Goal: Information Seeking & Learning: Learn about a topic

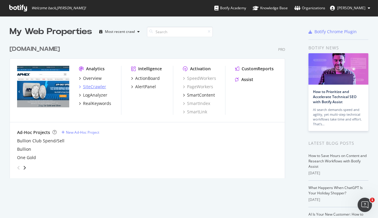
click at [93, 87] on div "SiteCrawler" at bounding box center [94, 87] width 23 height 6
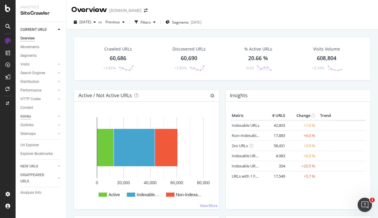
click at [28, 115] on div "Inlinks" at bounding box center [25, 116] width 10 height 6
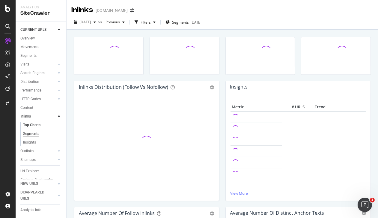
click at [28, 134] on div "Segments" at bounding box center [31, 134] width 16 height 6
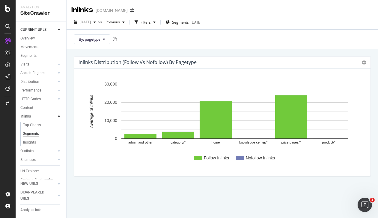
click at [255, 143] on text "knowledge-center/*" at bounding box center [253, 143] width 28 height 4
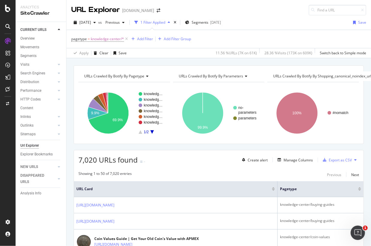
click at [47, 218] on div "CURRENT URLS Overview Movements Segments Visits Analysis Orphan URLs Search Eng…" at bounding box center [41, 134] width 51 height 224
click at [30, 146] on div "Url Explorer" at bounding box center [29, 145] width 19 height 6
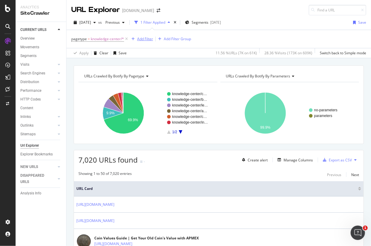
click at [146, 38] on div "Add Filter" at bounding box center [145, 38] width 16 height 5
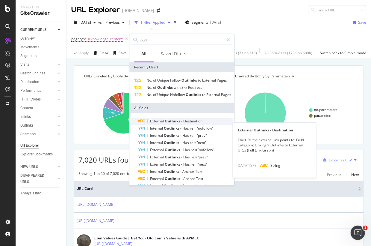
type input "outli"
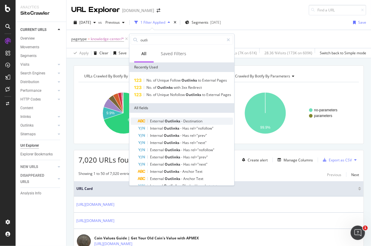
click at [187, 123] on span "Destination" at bounding box center [192, 120] width 19 height 5
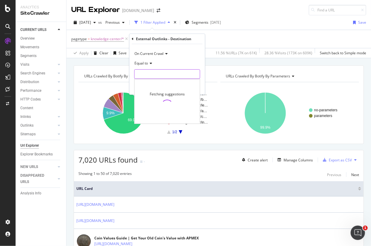
click at [155, 73] on input "text" at bounding box center [166, 74] width 65 height 10
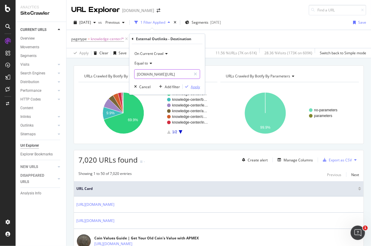
type input "[DOMAIN_NAME][URL]"
click at [196, 87] on div "Apply" at bounding box center [195, 86] width 9 height 5
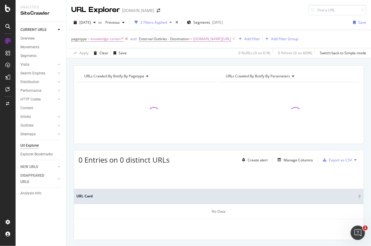
click at [126, 37] on icon at bounding box center [126, 39] width 5 height 6
click at [164, 38] on icon at bounding box center [165, 39] width 5 height 6
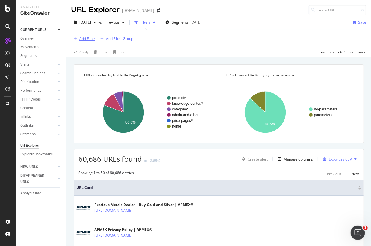
click at [81, 40] on div "Add Filter" at bounding box center [87, 38] width 16 height 5
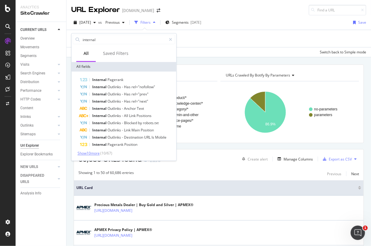
click at [89, 154] on span "Show 10 more" at bounding box center [89, 153] width 22 height 5
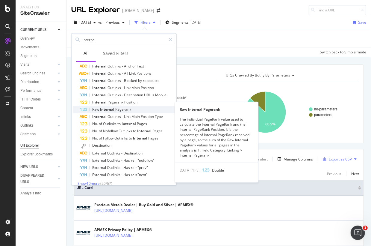
scroll to position [48, 0]
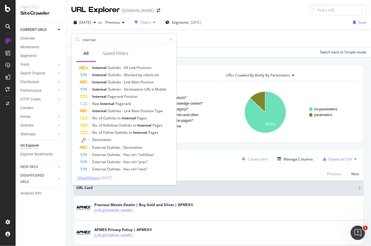
click at [93, 178] on span "Show 10 more" at bounding box center [89, 177] width 22 height 5
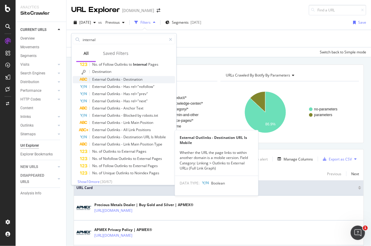
scroll to position [120, 0]
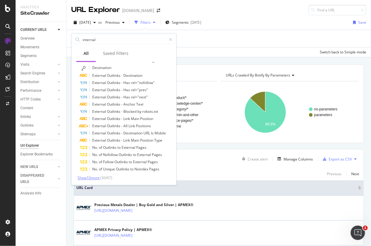
click at [89, 179] on span "Show 10 more" at bounding box center [89, 177] width 22 height 5
click at [101, 41] on input "internal" at bounding box center [124, 39] width 84 height 9
click at [102, 40] on input "internal" at bounding box center [124, 39] width 84 height 9
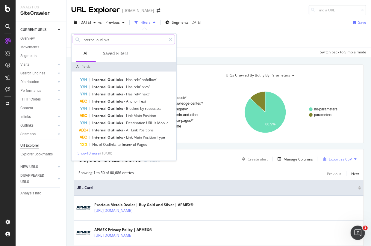
scroll to position [0, 0]
type input "internal outlinks"
click at [93, 153] on span "Show 10 more" at bounding box center [89, 153] width 22 height 5
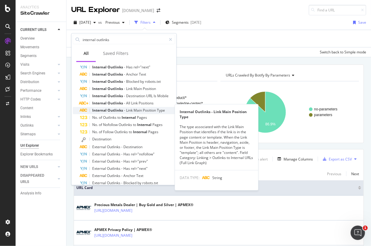
scroll to position [48, 0]
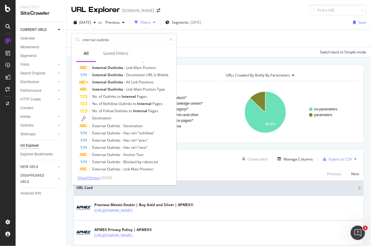
click at [93, 177] on span "Show 10 more" at bounding box center [89, 177] width 22 height 5
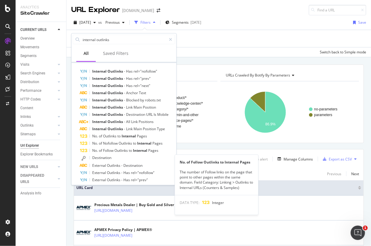
scroll to position [0, 0]
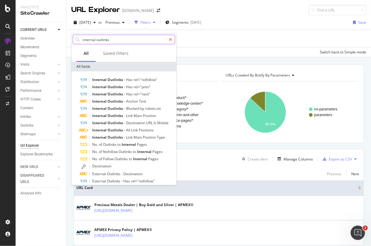
click at [171, 37] on icon at bounding box center [170, 39] width 3 height 4
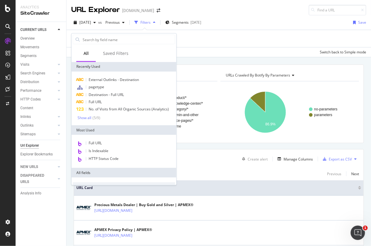
click at [197, 51] on div "Apply Clear Save Switch back to Simple mode" at bounding box center [218, 52] width 304 height 10
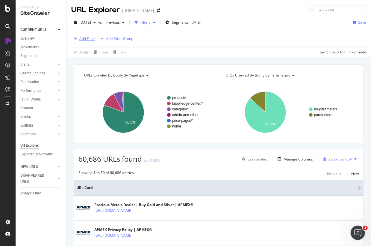
click at [88, 37] on div "Add Filter" at bounding box center [87, 38] width 16 height 5
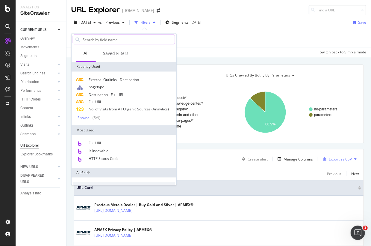
click at [94, 37] on input "text" at bounding box center [128, 39] width 93 height 9
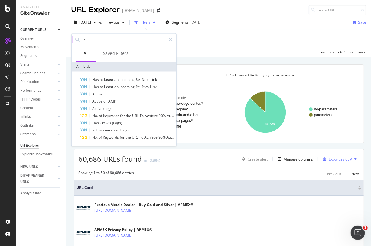
type input "l"
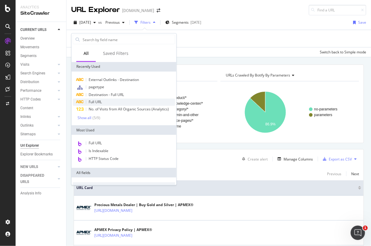
click at [96, 102] on span "Full URL" at bounding box center [95, 101] width 13 height 5
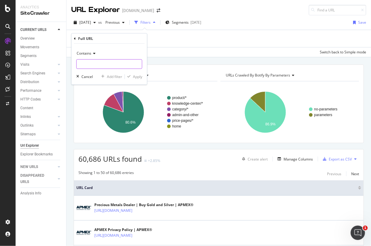
click at [97, 64] on input "text" at bounding box center [109, 64] width 65 height 10
type input "learn.apmex"
click at [135, 76] on div "Apply" at bounding box center [137, 76] width 9 height 5
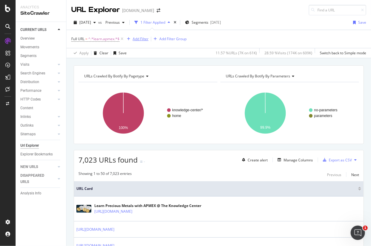
click at [142, 40] on div "Add Filter" at bounding box center [141, 38] width 16 height 5
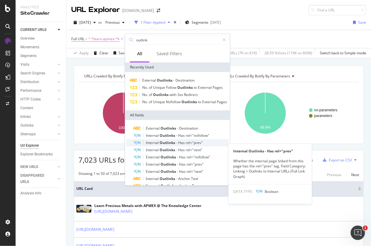
scroll to position [27, 0]
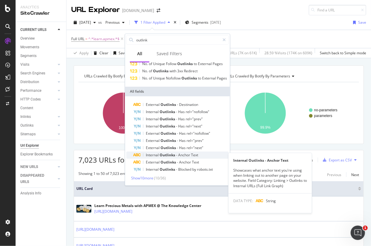
type input "outlink"
click at [172, 155] on span "Outlinks" at bounding box center [168, 154] width 16 height 5
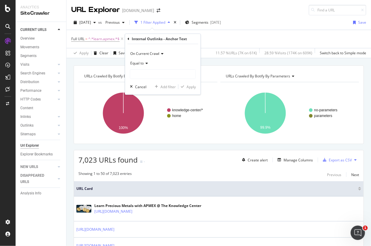
click at [129, 39] on icon at bounding box center [129, 39] width 2 height 4
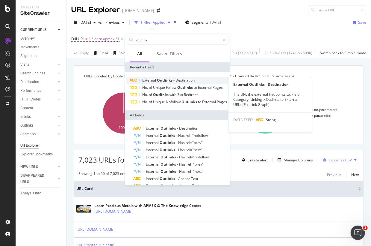
click at [163, 80] on span "Outlinks" at bounding box center [165, 80] width 16 height 5
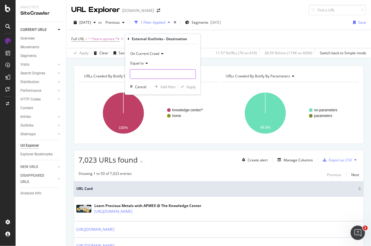
click at [145, 74] on input "text" at bounding box center [162, 74] width 65 height 10
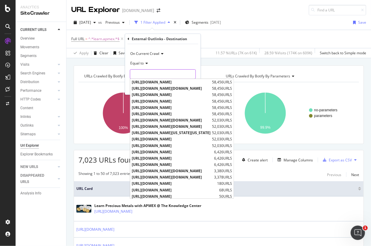
click at [146, 73] on input "text" at bounding box center [162, 74] width 65 height 10
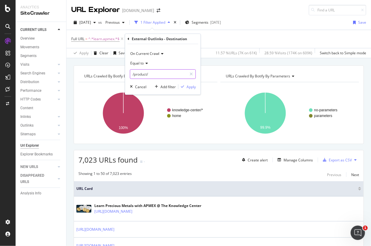
type input "/product/"
click at [193, 88] on div "Apply" at bounding box center [191, 86] width 9 height 5
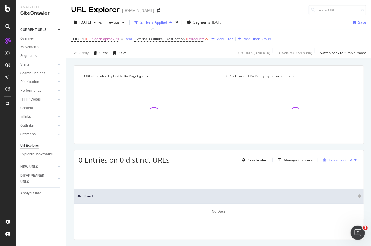
click at [208, 40] on icon at bounding box center [206, 39] width 5 height 6
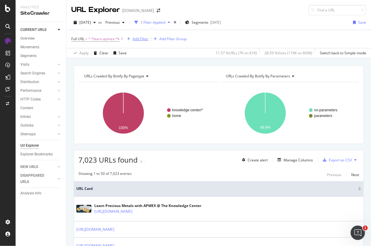
click at [140, 38] on div "Add Filter" at bounding box center [141, 38] width 16 height 5
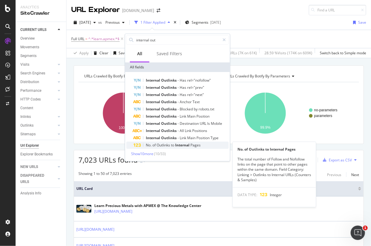
type input "internal out"
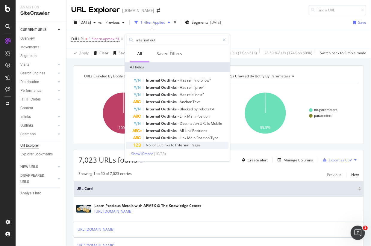
click at [165, 144] on span "Outlinks" at bounding box center [164, 144] width 14 height 5
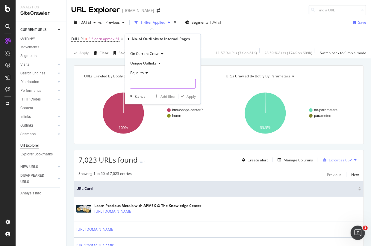
click at [145, 81] on input "number" at bounding box center [163, 84] width 66 height 10
click at [139, 72] on span "Equal to" at bounding box center [136, 72] width 13 height 5
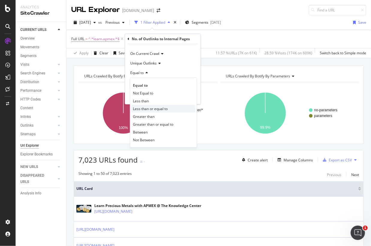
click at [148, 106] on span "Less than or equal to" at bounding box center [150, 108] width 35 height 5
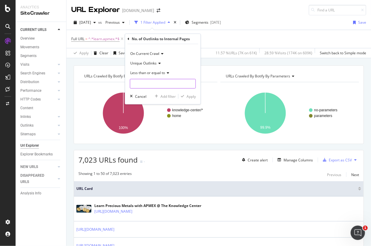
click at [145, 85] on input "number" at bounding box center [163, 84] width 66 height 10
type input "1"
click at [192, 97] on div "Apply" at bounding box center [191, 96] width 9 height 5
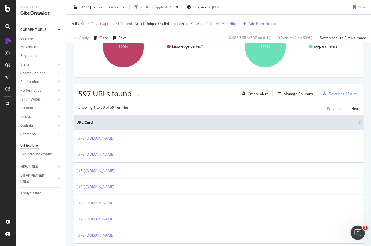
scroll to position [109, 0]
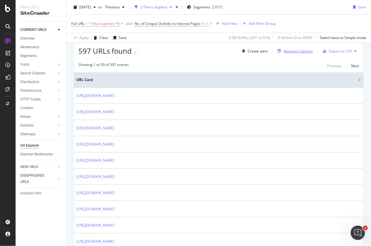
click at [301, 51] on div "Manage Columns" at bounding box center [298, 51] width 29 height 5
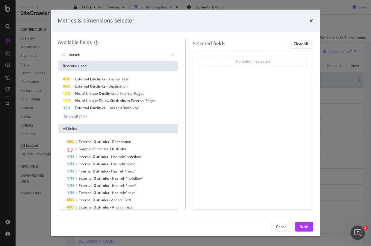
type input "outlink"
click at [73, 115] on div "Show all" at bounding box center [71, 116] width 14 height 4
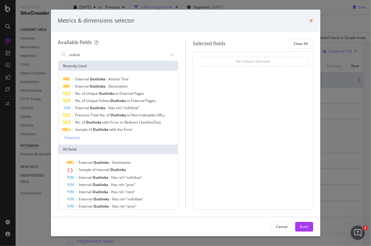
click at [311, 20] on icon "times" at bounding box center [312, 20] width 4 height 5
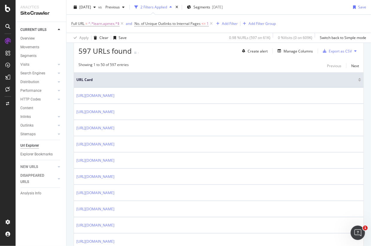
click at [213, 23] on icon at bounding box center [211, 24] width 5 height 6
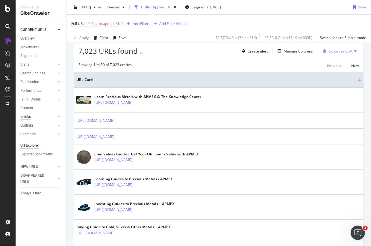
click at [24, 117] on div "Inlinks" at bounding box center [25, 116] width 10 height 6
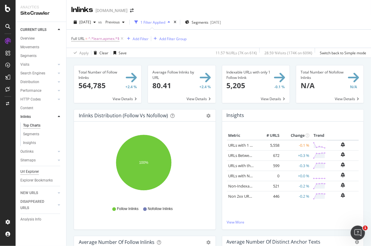
click at [31, 172] on div "Url Explorer" at bounding box center [29, 171] width 19 height 6
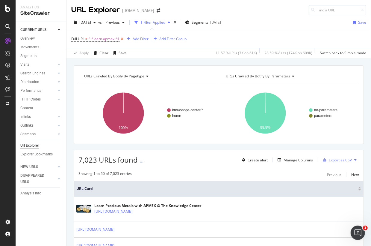
click at [122, 40] on icon at bounding box center [121, 39] width 5 height 6
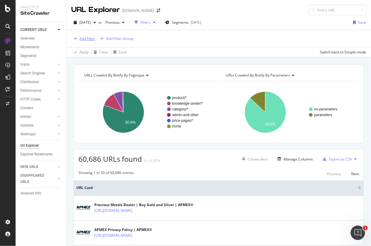
click at [83, 38] on div "Add Filter" at bounding box center [87, 38] width 16 height 5
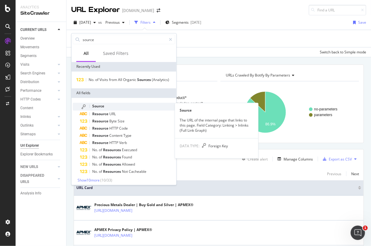
type input "source"
click at [106, 105] on div "Source" at bounding box center [127, 107] width 95 height 8
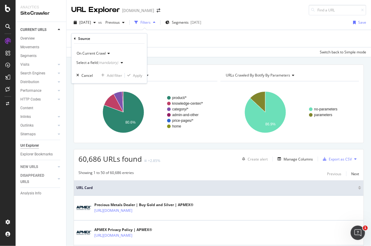
click at [102, 63] on div "(mandatory)" at bounding box center [108, 62] width 21 height 5
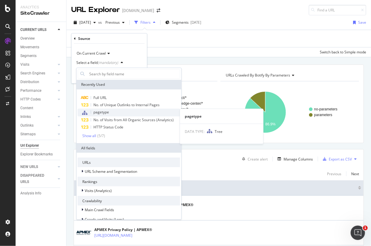
click at [106, 112] on span "pagetype" at bounding box center [102, 111] width 16 height 5
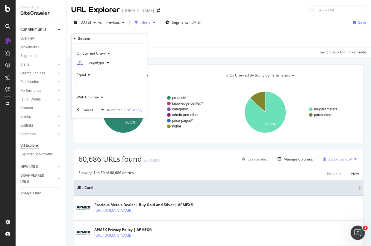
click at [95, 82] on div at bounding box center [109, 86] width 65 height 10
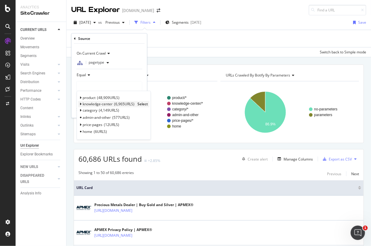
click at [96, 105] on span "knowledge-center" at bounding box center [98, 103] width 30 height 5
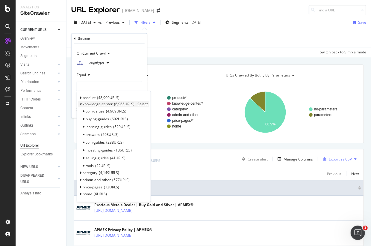
click at [144, 104] on span "Select" at bounding box center [142, 103] width 10 height 5
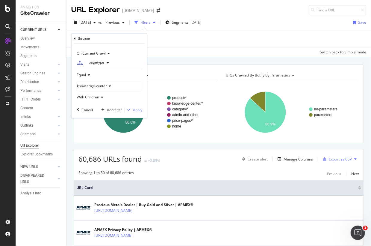
click at [95, 96] on span "With Children" at bounding box center [88, 97] width 22 height 5
click at [136, 111] on div "Apply" at bounding box center [137, 109] width 9 height 5
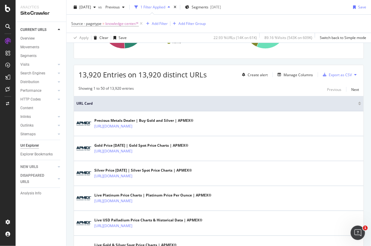
scroll to position [109, 0]
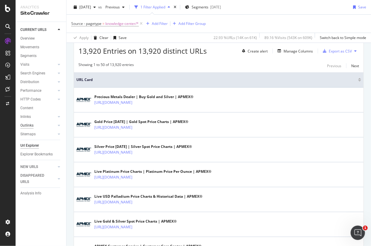
click at [23, 123] on div "Outlinks" at bounding box center [26, 125] width 13 height 6
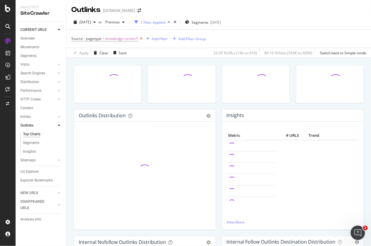
click at [141, 38] on icon at bounding box center [141, 39] width 5 height 6
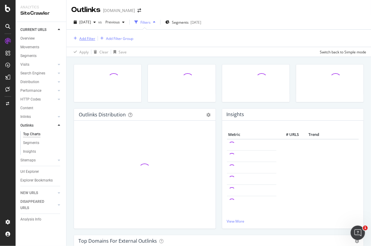
click at [87, 37] on div "Add Filter" at bounding box center [87, 38] width 16 height 5
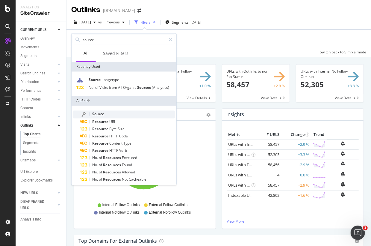
click at [107, 114] on div "Source" at bounding box center [127, 114] width 95 height 8
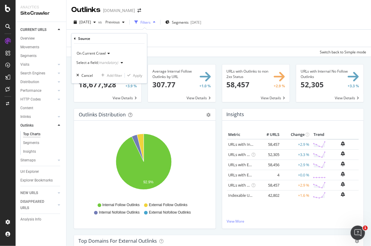
click at [96, 63] on div "Select a field (mandatory)" at bounding box center [97, 63] width 42 height 4
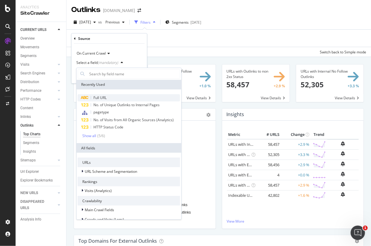
click at [100, 97] on span "Full URL" at bounding box center [100, 97] width 13 height 5
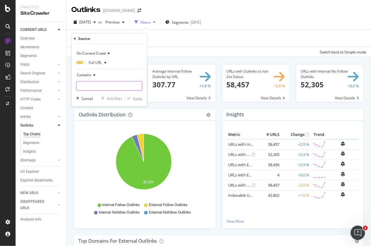
click at [101, 85] on input "text" at bounding box center [109, 86] width 65 height 10
type input "learn.apmex"
click at [136, 98] on div "Apply" at bounding box center [137, 98] width 9 height 5
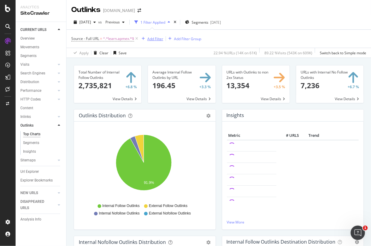
click at [148, 37] on div "Add Filter" at bounding box center [155, 38] width 16 height 5
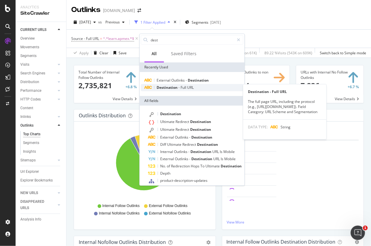
type input "dest"
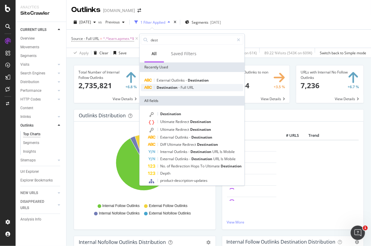
click at [170, 87] on span "Destination" at bounding box center [168, 87] width 22 height 5
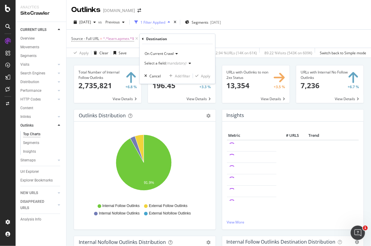
click at [171, 63] on div "(mandatory)" at bounding box center [176, 62] width 21 height 5
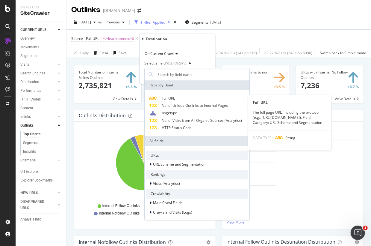
click at [176, 95] on div "Full URL" at bounding box center [197, 98] width 102 height 7
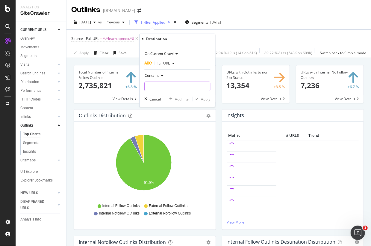
click at [171, 84] on input "text" at bounding box center [177, 86] width 65 height 10
type input "/product/"
click at [204, 99] on div "Apply" at bounding box center [205, 98] width 9 height 5
